Goal: Unclear

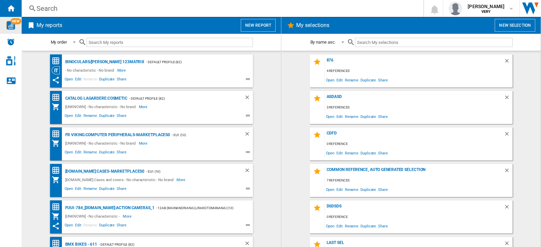
click at [16, 28] on div "NEW" at bounding box center [11, 25] width 22 height 9
